Goal: Information Seeking & Learning: Learn about a topic

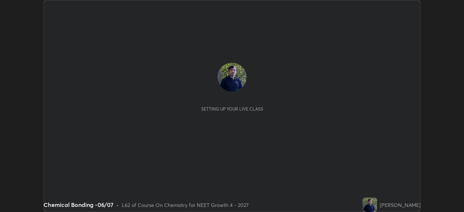
scroll to position [212, 464]
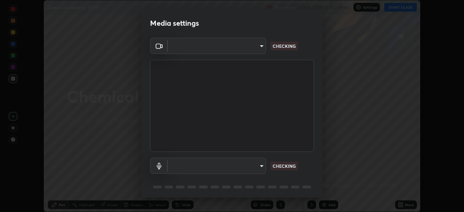
click at [243, 49] on body "Erase all Chemical Bonding -06/07 Recording CLASS STARTS IN 2 MINS Settings STA…" at bounding box center [232, 106] width 464 height 212
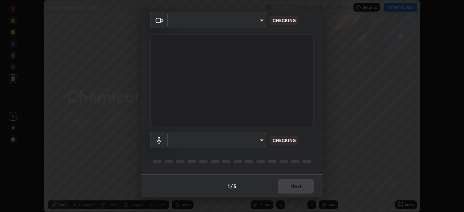
type input "85da43bae7a5fae49794a8970e5ce464fc236e1ddae1f513a3bf2ddace1343c3"
type input "94500f22464d148dddf9ae37dad8136bdf54efa217a88d5a1e55960f8ba2a5d1"
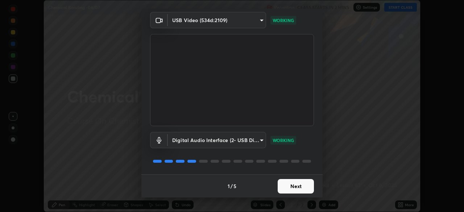
click at [296, 186] on button "Next" at bounding box center [296, 186] width 36 height 15
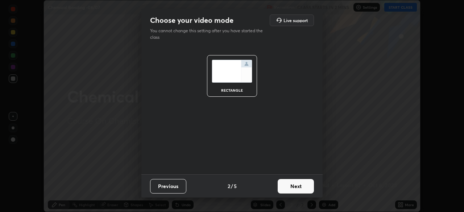
click at [300, 188] on button "Next" at bounding box center [296, 186] width 36 height 15
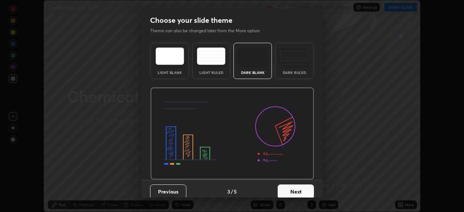
click at [304, 189] on button "Next" at bounding box center [296, 192] width 36 height 15
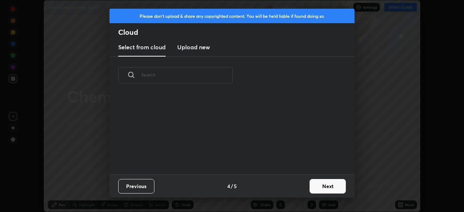
click at [311, 188] on button "Next" at bounding box center [328, 186] width 36 height 15
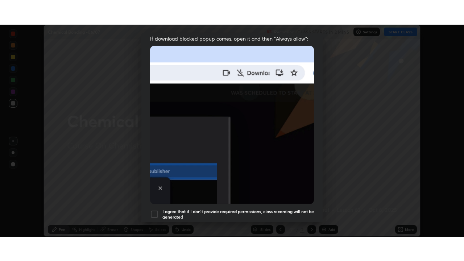
scroll to position [174, 0]
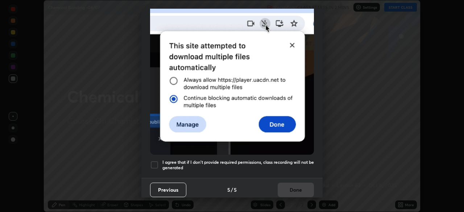
click at [156, 163] on div at bounding box center [154, 165] width 9 height 9
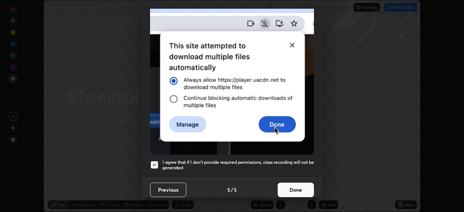
click at [296, 186] on button "Done" at bounding box center [296, 190] width 36 height 15
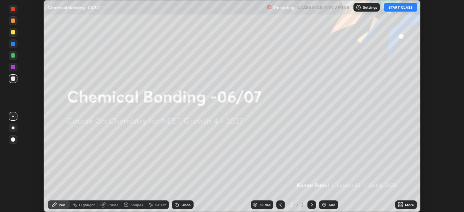
click at [400, 204] on icon at bounding box center [400, 204] width 2 height 2
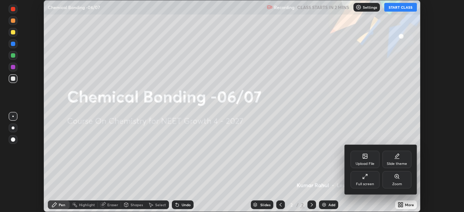
click at [369, 183] on div "Full screen" at bounding box center [365, 184] width 18 height 4
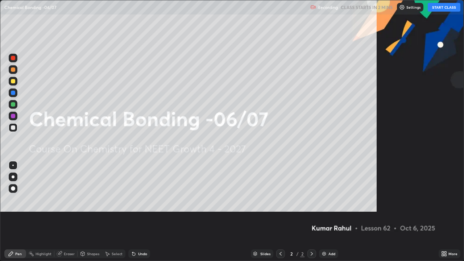
scroll to position [261, 464]
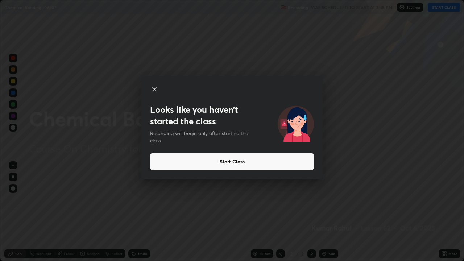
click at [243, 162] on button "Start Class" at bounding box center [232, 161] width 164 height 17
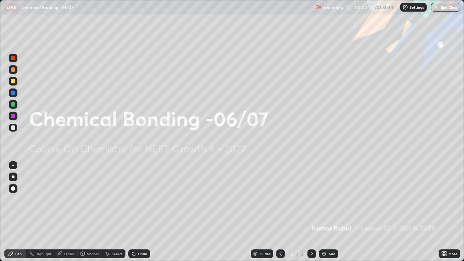
click at [330, 212] on div "Add" at bounding box center [328, 254] width 19 height 9
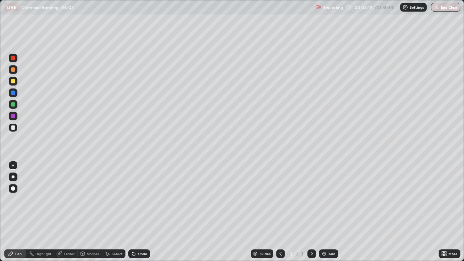
click at [13, 176] on div at bounding box center [13, 177] width 3 height 3
click at [13, 127] on div at bounding box center [13, 128] width 4 height 4
click at [68, 212] on div "Eraser" at bounding box center [69, 254] width 11 height 4
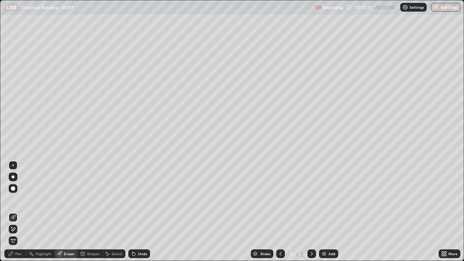
click at [21, 212] on div "Pen" at bounding box center [18, 254] width 7 height 4
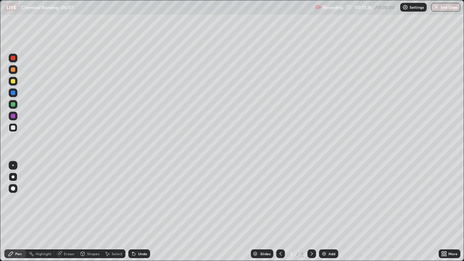
click at [67, 212] on div "Eraser" at bounding box center [69, 254] width 11 height 4
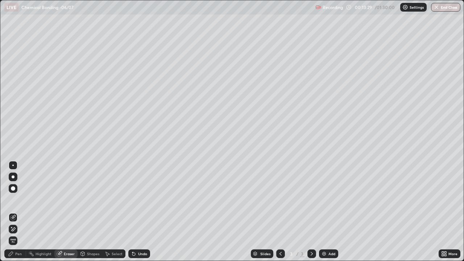
click at [19, 212] on div "Pen" at bounding box center [18, 254] width 7 height 4
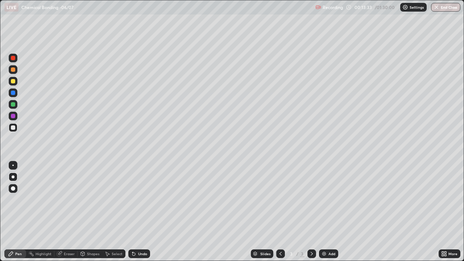
click at [70, 212] on div "Eraser" at bounding box center [69, 254] width 11 height 4
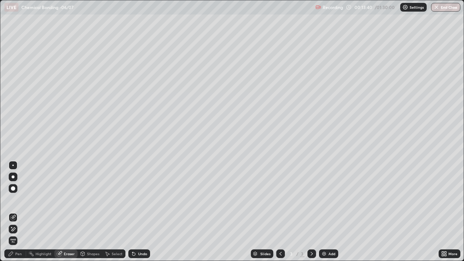
click at [18, 212] on div "Pen" at bounding box center [18, 254] width 7 height 4
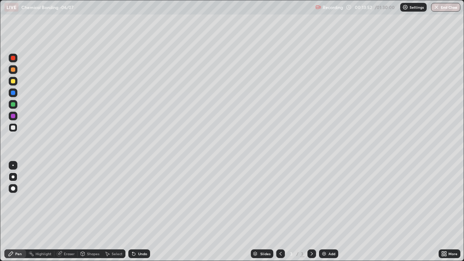
click at [68, 212] on div "Eraser" at bounding box center [65, 254] width 23 height 9
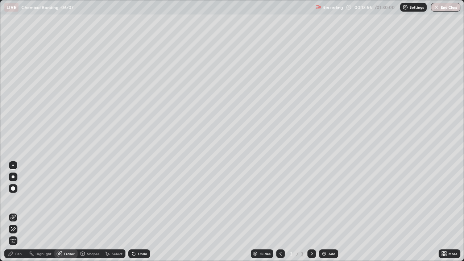
click at [17, 212] on div "Pen" at bounding box center [18, 254] width 7 height 4
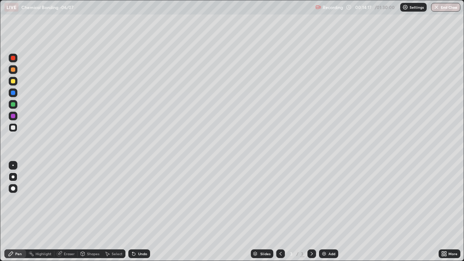
click at [71, 212] on div "Eraser" at bounding box center [69, 254] width 11 height 4
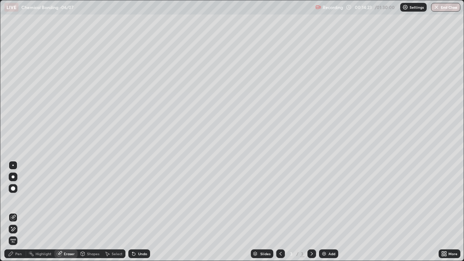
click at [18, 212] on div "Pen" at bounding box center [18, 254] width 7 height 4
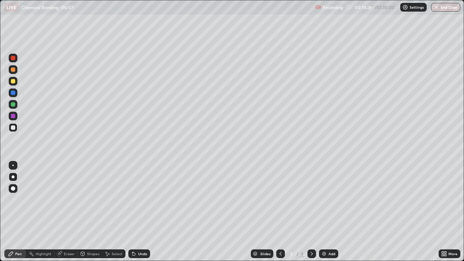
click at [345, 212] on div "Slides 3 / 3 Add" at bounding box center [294, 254] width 289 height 15
click at [361, 212] on div "Slides 3 / 3 Add" at bounding box center [294, 254] width 289 height 15
click at [370, 212] on div "Slides 3 / 3 Add" at bounding box center [294, 254] width 289 height 15
click at [372, 212] on div "Slides 3 / 3 Add" at bounding box center [294, 254] width 289 height 15
click at [380, 212] on div "Slides 3 / 3 Add" at bounding box center [294, 254] width 289 height 15
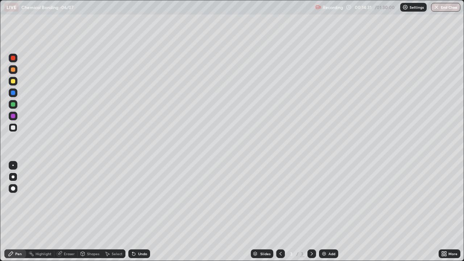
click at [381, 212] on div "Slides 3 / 3 Add" at bounding box center [294, 254] width 289 height 15
click at [387, 212] on div "Slides 3 / 3 Add" at bounding box center [294, 254] width 289 height 15
click at [421, 212] on div "Slides 3 / 3 Add" at bounding box center [294, 254] width 289 height 15
click at [12, 82] on div at bounding box center [13, 81] width 4 height 4
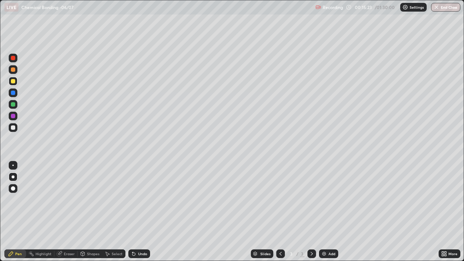
click at [69, 212] on div "Eraser" at bounding box center [69, 254] width 11 height 4
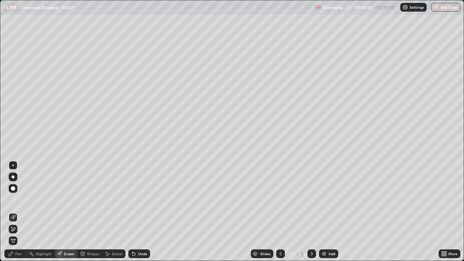
click at [17, 212] on div "Pen" at bounding box center [18, 254] width 7 height 4
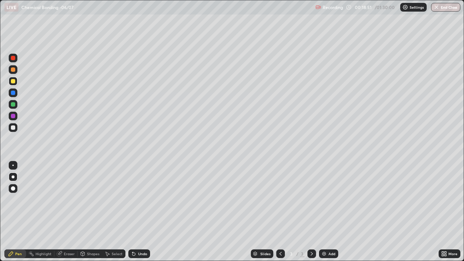
click at [17, 212] on div "Pen" at bounding box center [18, 254] width 7 height 4
click at [14, 127] on div at bounding box center [13, 128] width 4 height 4
click at [312, 212] on icon at bounding box center [312, 254] width 6 height 6
click at [329, 212] on div "Add" at bounding box center [332, 254] width 7 height 4
click at [310, 212] on icon at bounding box center [312, 254] width 6 height 6
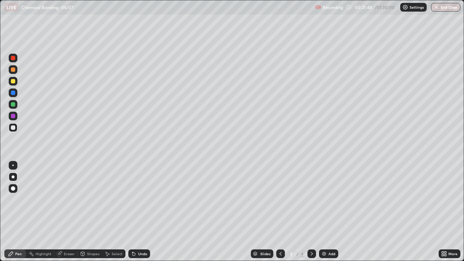
click at [329, 212] on div "Add" at bounding box center [332, 254] width 7 height 4
click at [68, 212] on div "Eraser" at bounding box center [69, 254] width 11 height 4
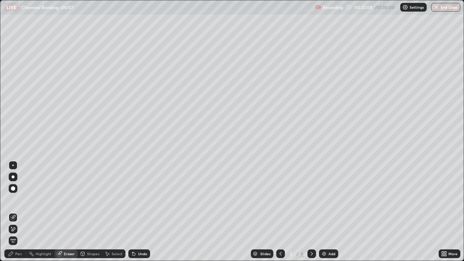
click at [20, 212] on div "Pen" at bounding box center [18, 254] width 7 height 4
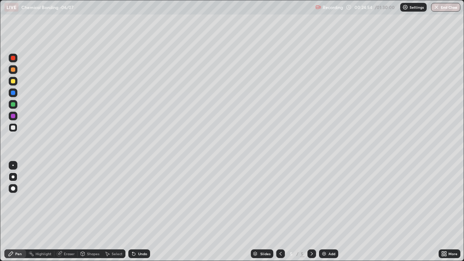
click at [15, 81] on div at bounding box center [13, 81] width 4 height 4
click at [312, 212] on icon at bounding box center [312, 254] width 6 height 6
click at [329, 212] on div "Add" at bounding box center [332, 254] width 7 height 4
click at [312, 212] on icon at bounding box center [312, 254] width 6 height 6
click at [327, 212] on div "Add" at bounding box center [328, 254] width 19 height 9
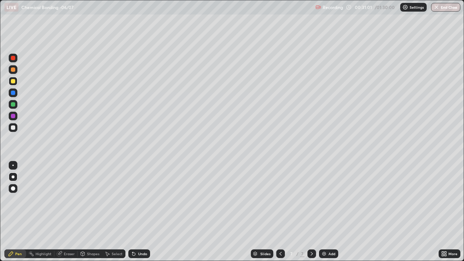
click at [72, 212] on div "Eraser" at bounding box center [69, 254] width 11 height 4
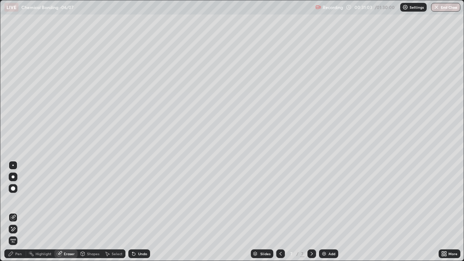
click at [19, 212] on div "Pen" at bounding box center [15, 254] width 22 height 9
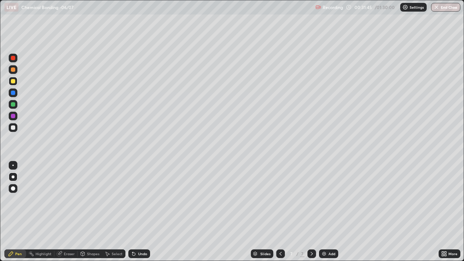
click at [66, 212] on div "Eraser" at bounding box center [69, 254] width 11 height 4
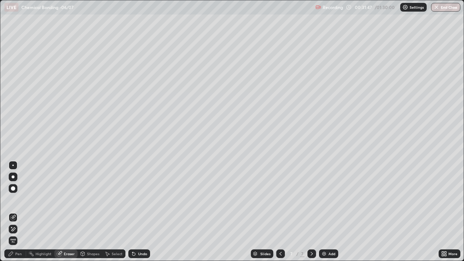
click at [18, 212] on div "Pen" at bounding box center [15, 254] width 22 height 9
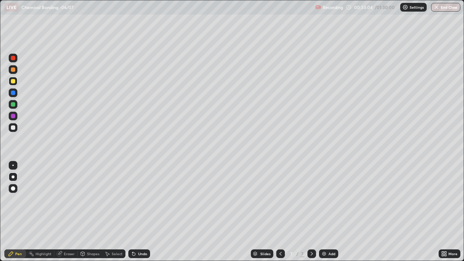
click at [312, 212] on icon at bounding box center [312, 254] width 6 height 6
click at [329, 212] on div "Add" at bounding box center [332, 254] width 7 height 4
click at [310, 212] on icon at bounding box center [312, 254] width 6 height 6
click at [328, 212] on div "Add" at bounding box center [328, 254] width 19 height 9
click at [280, 212] on icon at bounding box center [281, 254] width 6 height 6
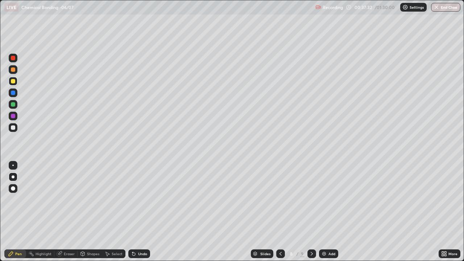
click at [312, 212] on icon at bounding box center [312, 254] width 6 height 6
click at [310, 212] on icon at bounding box center [312, 254] width 6 height 6
click at [326, 212] on img at bounding box center [324, 254] width 6 height 6
click at [281, 212] on icon at bounding box center [280, 254] width 6 height 6
click at [312, 212] on icon at bounding box center [312, 254] width 2 height 4
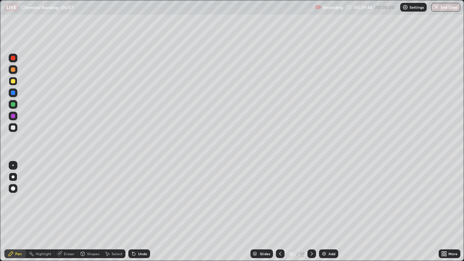
click at [311, 212] on icon at bounding box center [312, 254] width 6 height 6
click at [329, 212] on div "Add" at bounding box center [332, 254] width 7 height 4
click at [280, 212] on icon at bounding box center [281, 254] width 6 height 6
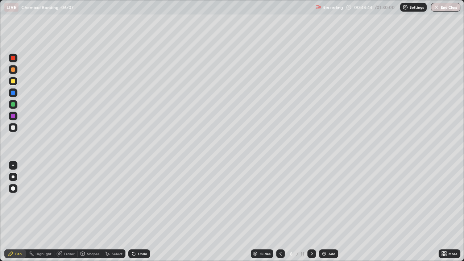
click at [280, 212] on icon at bounding box center [281, 254] width 6 height 6
click at [279, 212] on icon at bounding box center [281, 254] width 6 height 6
click at [280, 212] on icon at bounding box center [281, 254] width 6 height 6
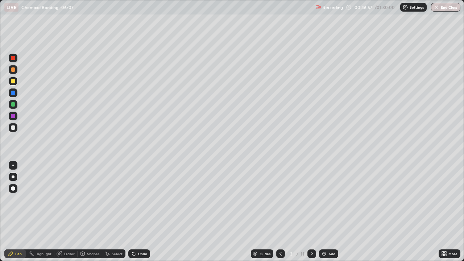
click at [309, 212] on icon at bounding box center [312, 254] width 6 height 6
click at [280, 212] on icon at bounding box center [281, 254] width 2 height 4
click at [314, 212] on icon at bounding box center [312, 254] width 6 height 6
click at [312, 212] on icon at bounding box center [312, 254] width 6 height 6
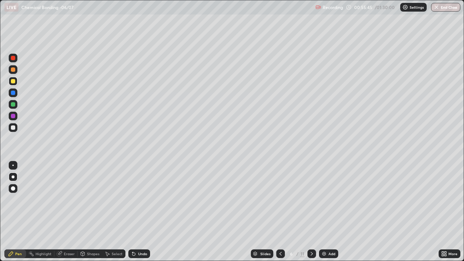
click at [312, 212] on icon at bounding box center [312, 254] width 2 height 4
click at [309, 212] on icon at bounding box center [312, 254] width 6 height 6
click at [279, 212] on icon at bounding box center [281, 254] width 6 height 6
click at [312, 212] on icon at bounding box center [312, 254] width 6 height 6
click at [310, 212] on icon at bounding box center [312, 254] width 6 height 6
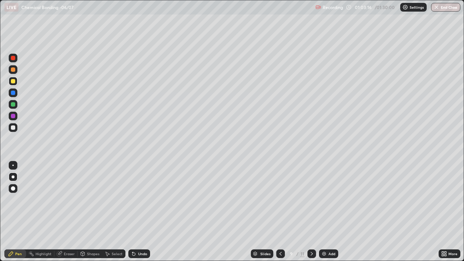
click at [310, 212] on icon at bounding box center [312, 254] width 6 height 6
click at [311, 212] on icon at bounding box center [312, 254] width 2 height 4
click at [312, 212] on icon at bounding box center [312, 254] width 6 height 6
click at [329, 212] on div "Add" at bounding box center [332, 254] width 7 height 4
click at [279, 212] on icon at bounding box center [281, 254] width 6 height 6
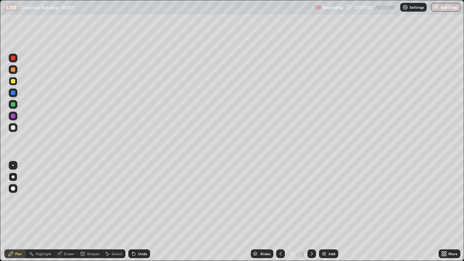
click at [311, 212] on icon at bounding box center [312, 254] width 2 height 4
click at [15, 127] on div at bounding box center [13, 128] width 4 height 4
click at [67, 212] on div "Eraser" at bounding box center [69, 254] width 11 height 4
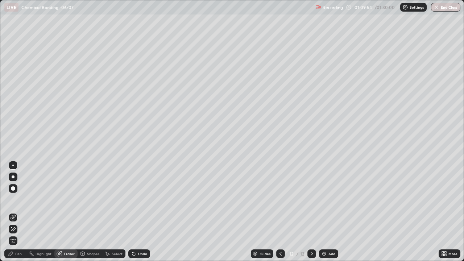
click at [18, 212] on div "Pen" at bounding box center [18, 254] width 7 height 4
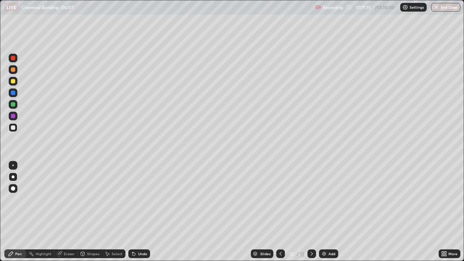
click at [68, 212] on div "Eraser" at bounding box center [69, 254] width 11 height 4
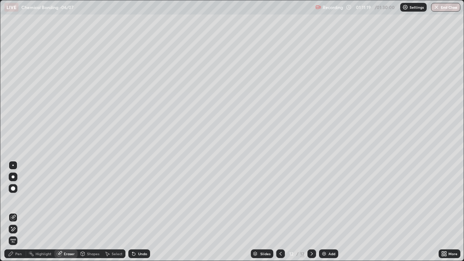
click at [20, 212] on div "Pen" at bounding box center [15, 254] width 22 height 9
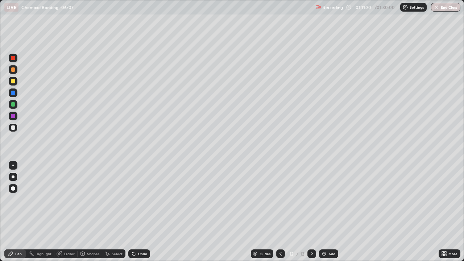
click at [310, 212] on icon at bounding box center [312, 254] width 6 height 6
click at [328, 212] on div "Add" at bounding box center [328, 254] width 19 height 9
click at [69, 212] on div "Eraser" at bounding box center [69, 254] width 11 height 4
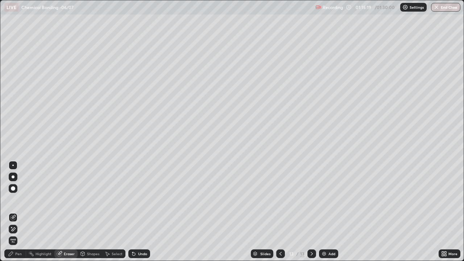
click at [17, 212] on div "Pen" at bounding box center [15, 254] width 22 height 15
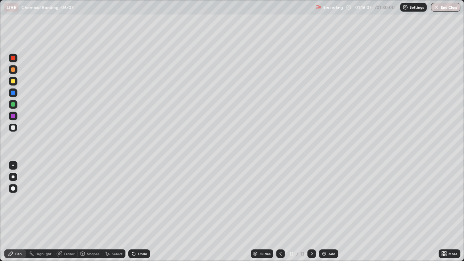
click at [310, 212] on icon at bounding box center [312, 254] width 6 height 6
click at [329, 212] on div "Add" at bounding box center [332, 254] width 7 height 4
click at [68, 212] on div "Eraser" at bounding box center [69, 254] width 11 height 4
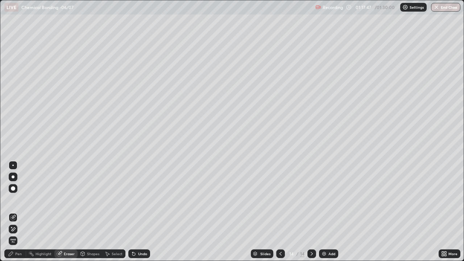
click at [20, 212] on div "Pen" at bounding box center [15, 254] width 22 height 9
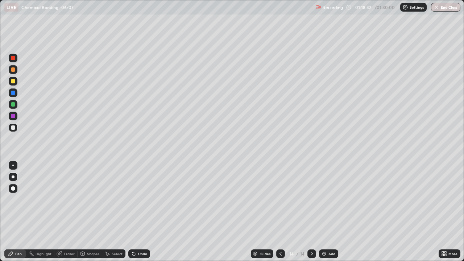
click at [311, 212] on icon at bounding box center [312, 254] width 6 height 6
click at [330, 212] on div "Add" at bounding box center [332, 254] width 7 height 4
click at [280, 212] on icon at bounding box center [281, 254] width 6 height 6
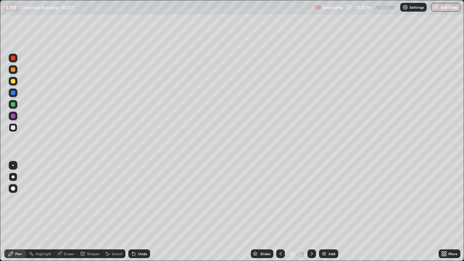
click at [311, 212] on icon at bounding box center [312, 254] width 6 height 6
click at [313, 212] on icon at bounding box center [312, 254] width 6 height 6
click at [66, 212] on div "Eraser" at bounding box center [69, 254] width 11 height 4
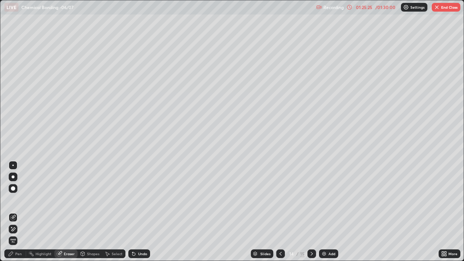
click at [19, 212] on div "Pen" at bounding box center [18, 254] width 7 height 4
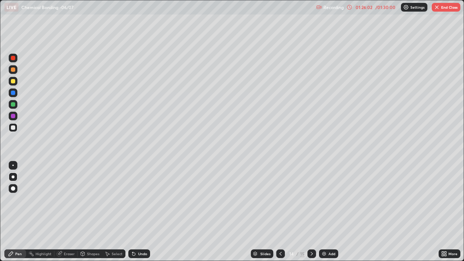
click at [310, 212] on icon at bounding box center [312, 254] width 6 height 6
click at [280, 212] on icon at bounding box center [281, 254] width 6 height 6
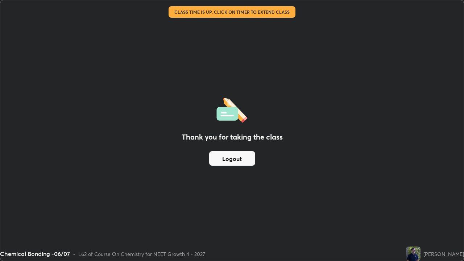
click at [239, 159] on button "Logout" at bounding box center [232, 158] width 46 height 15
